Goal: Task Accomplishment & Management: Manage account settings

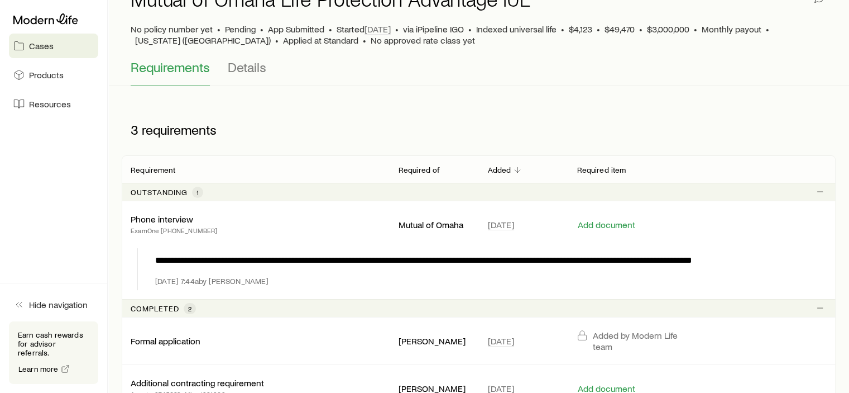
scroll to position [66, 0]
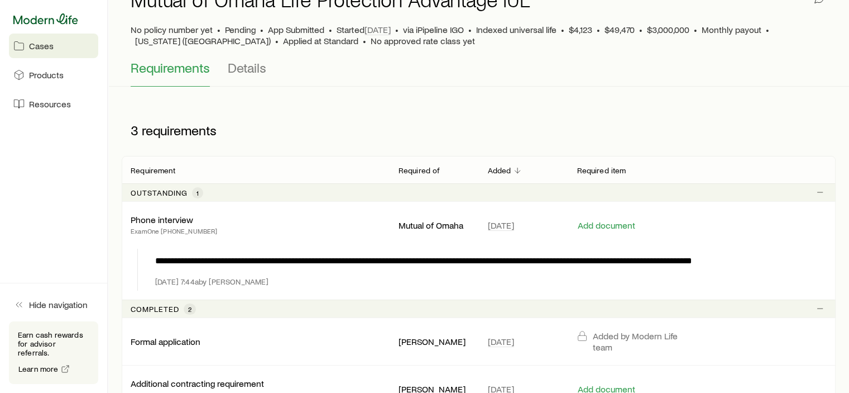
click at [57, 21] on icon at bounding box center [45, 18] width 65 height 11
